Goal: Information Seeking & Learning: Learn about a topic

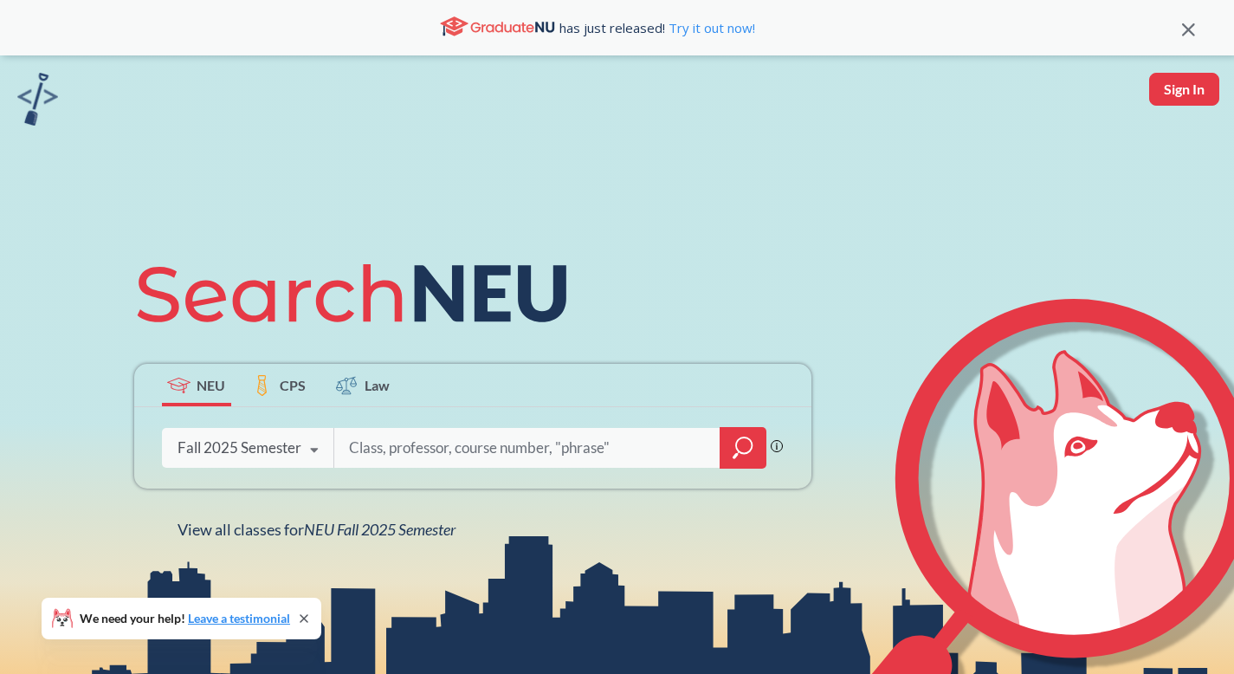
click at [177, 438] on div "Fall 2025 Semester" at bounding box center [239, 447] width 124 height 19
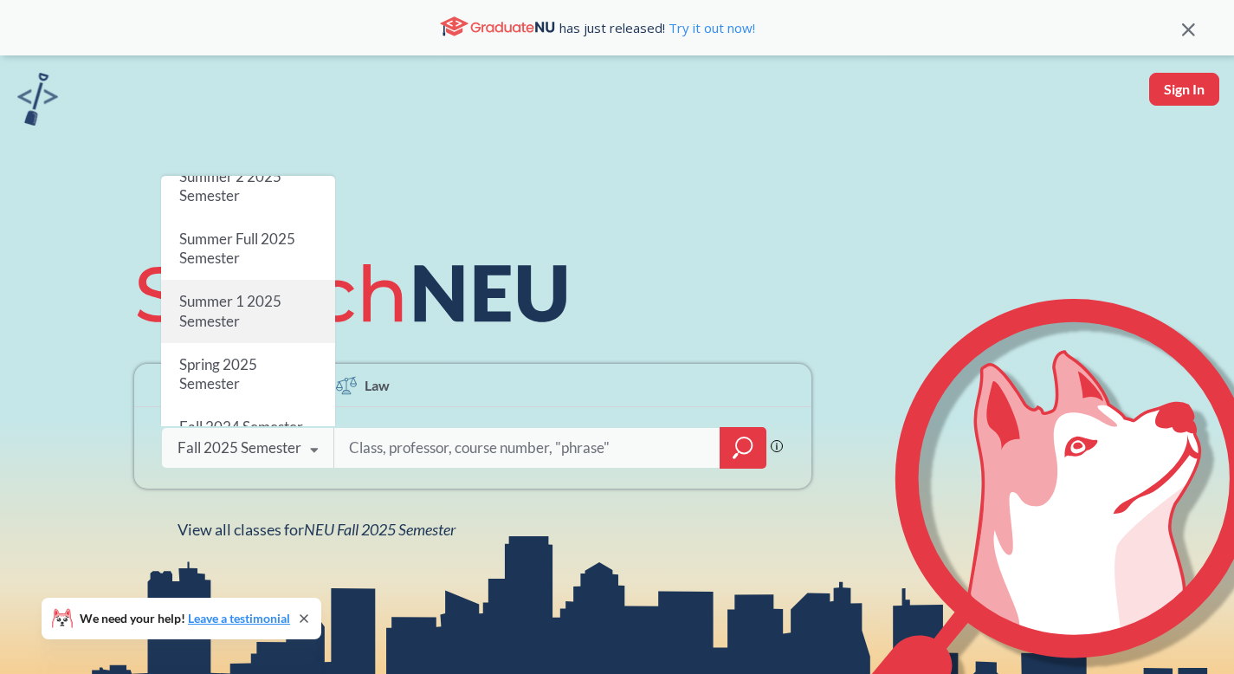
scroll to position [68, 0]
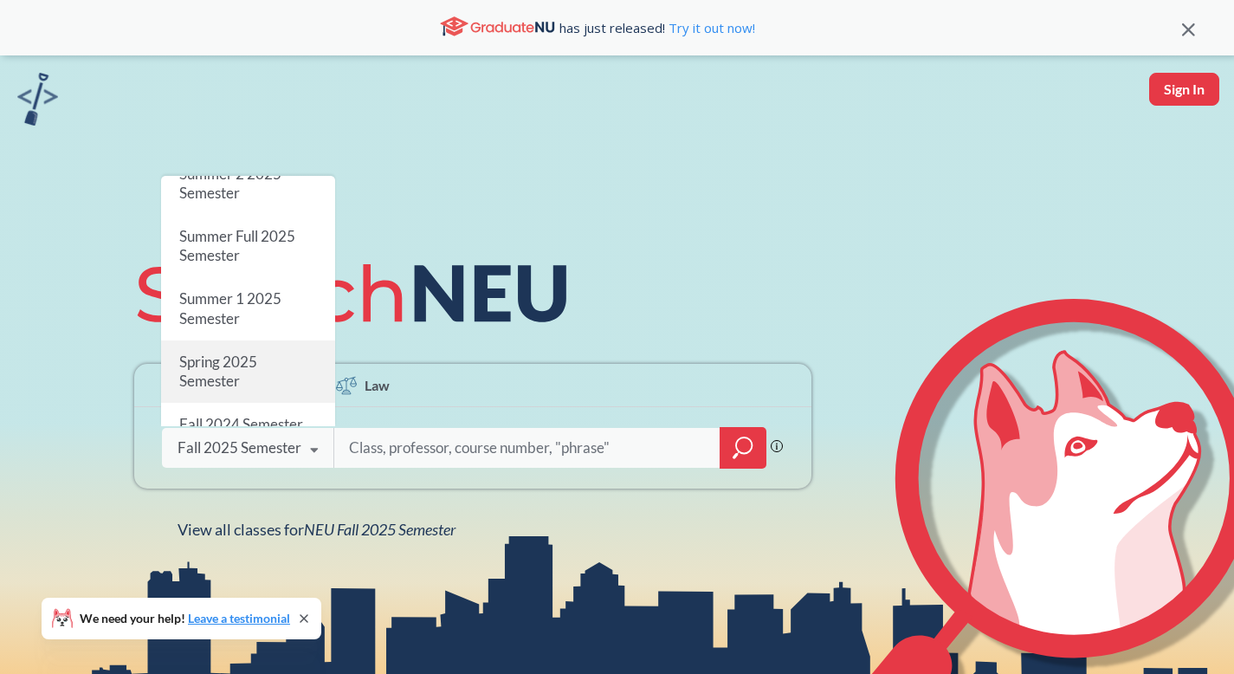
click at [254, 365] on span "Spring 2025 Semester" at bounding box center [217, 370] width 78 height 37
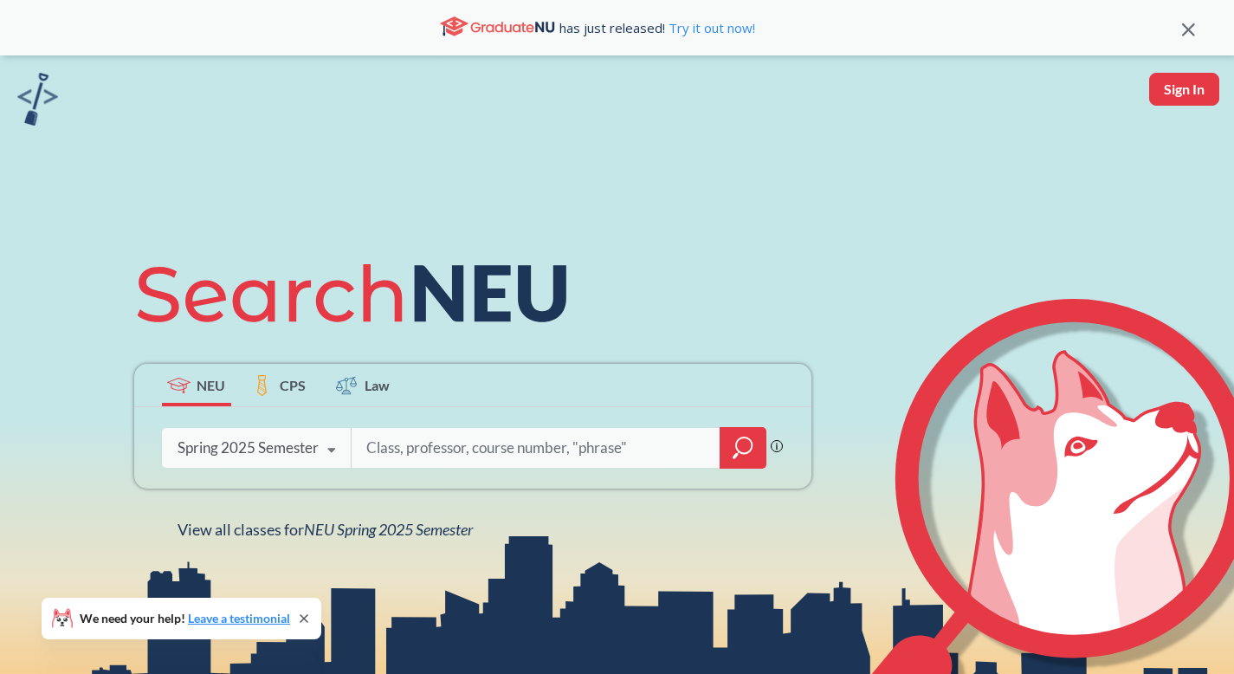
click at [443, 461] on input "search" at bounding box center [535, 447] width 343 height 36
type input "fundamentals of software"
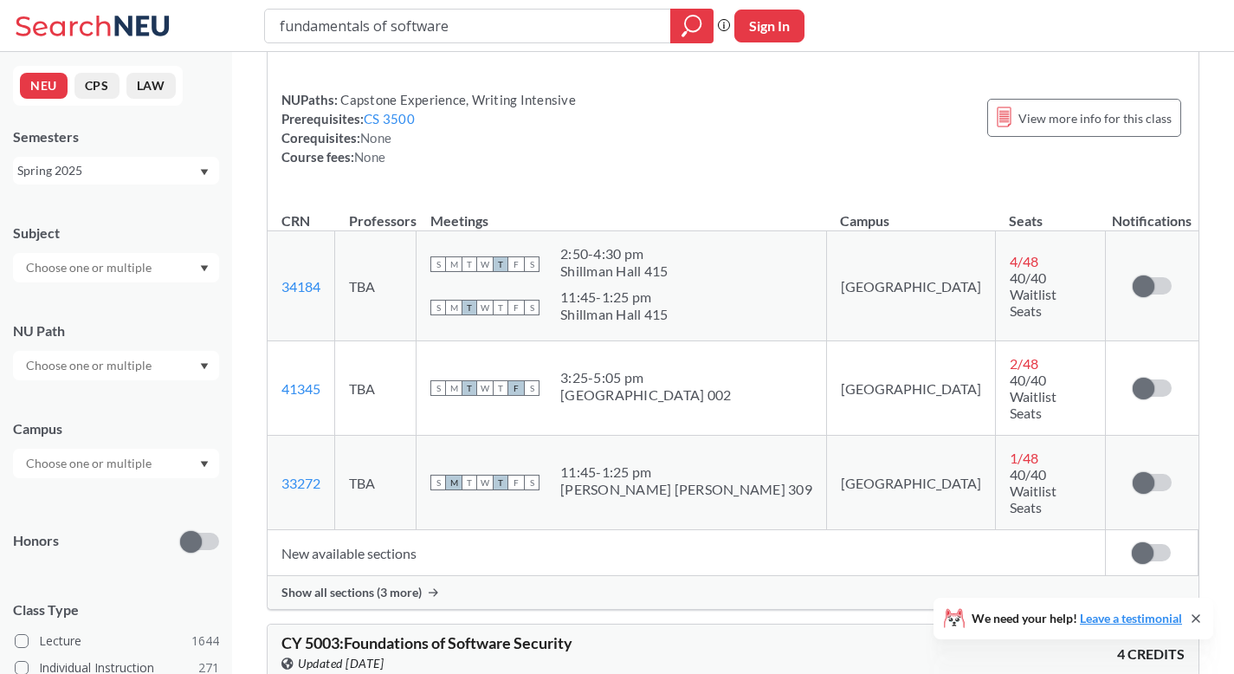
scroll to position [171, 0]
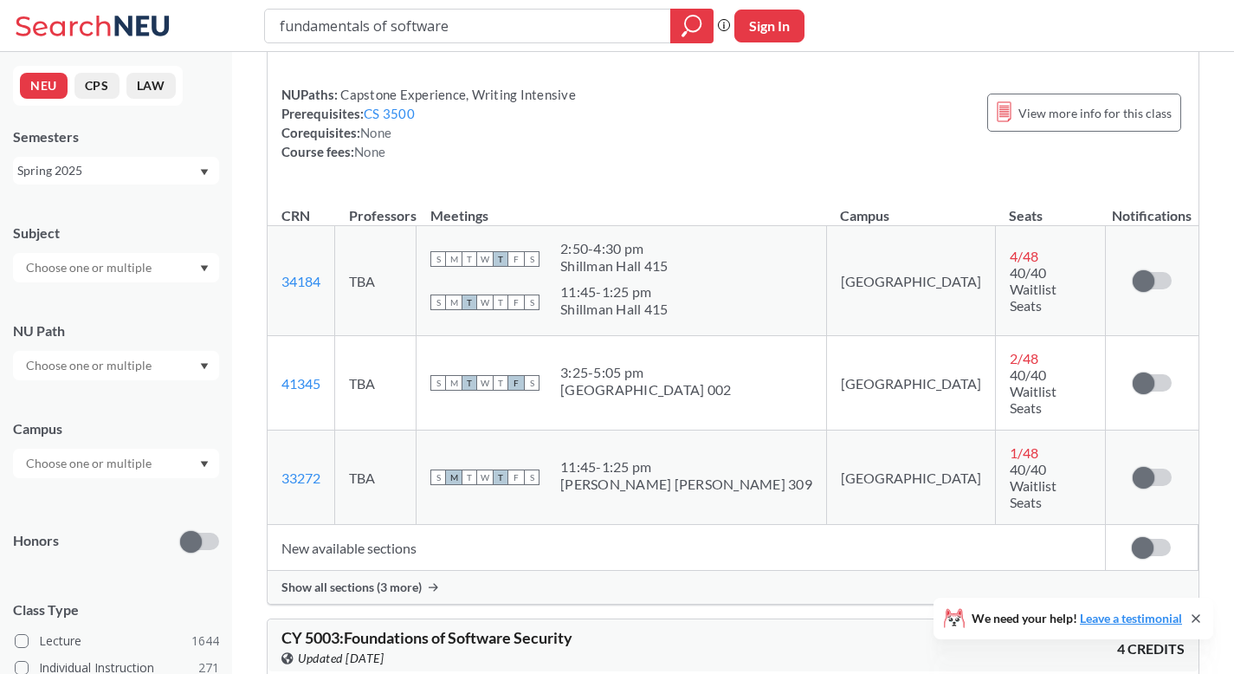
click at [334, 571] on div "Show all sections (3 more)" at bounding box center [733, 587] width 931 height 33
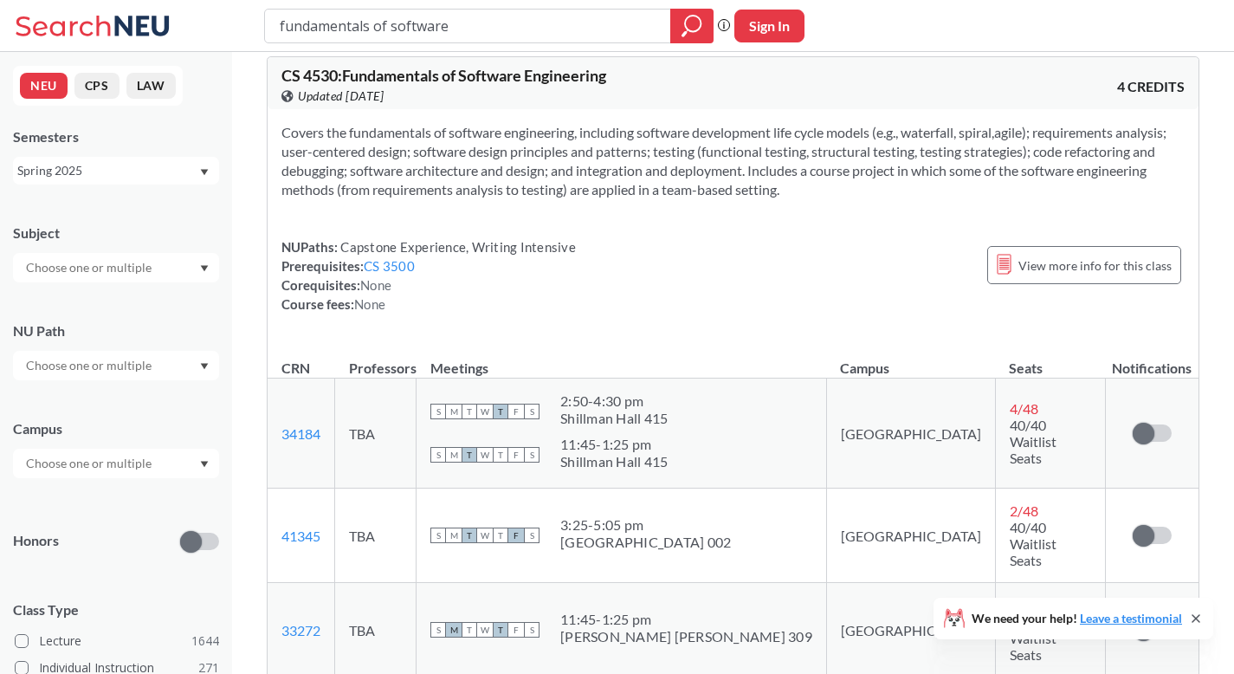
scroll to position [16, 0]
